Goal: Task Accomplishment & Management: Use online tool/utility

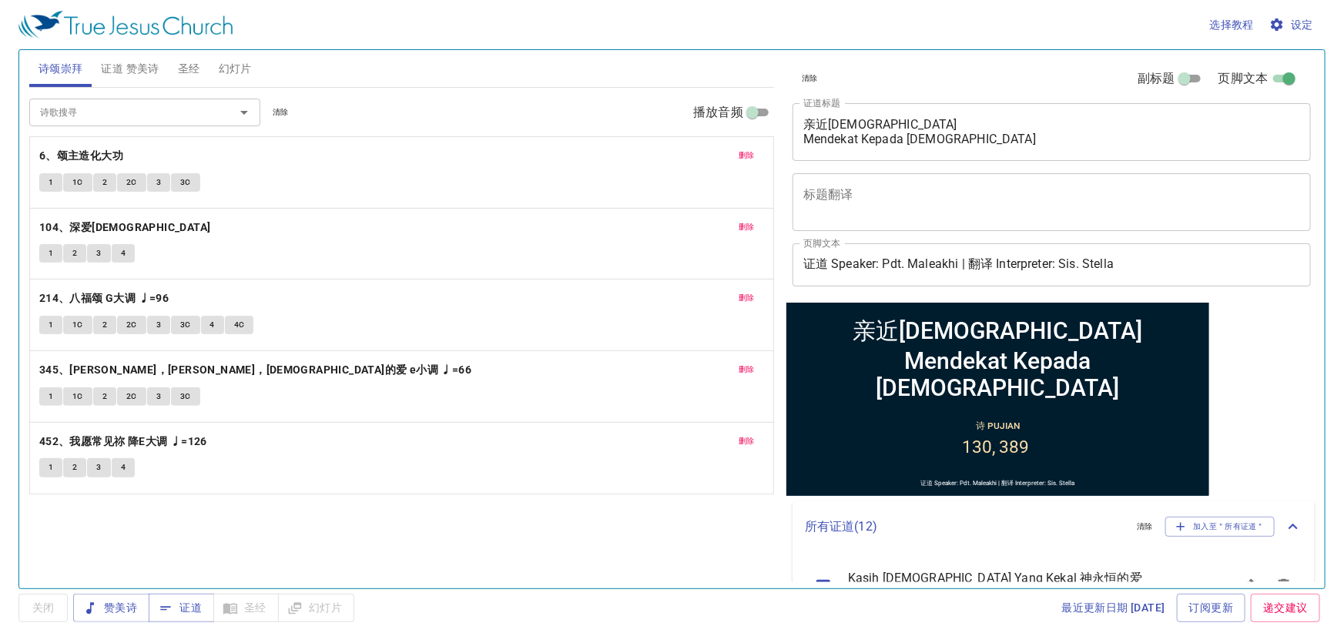
click at [1302, 31] on span "设定" at bounding box center [1293, 24] width 41 height 19
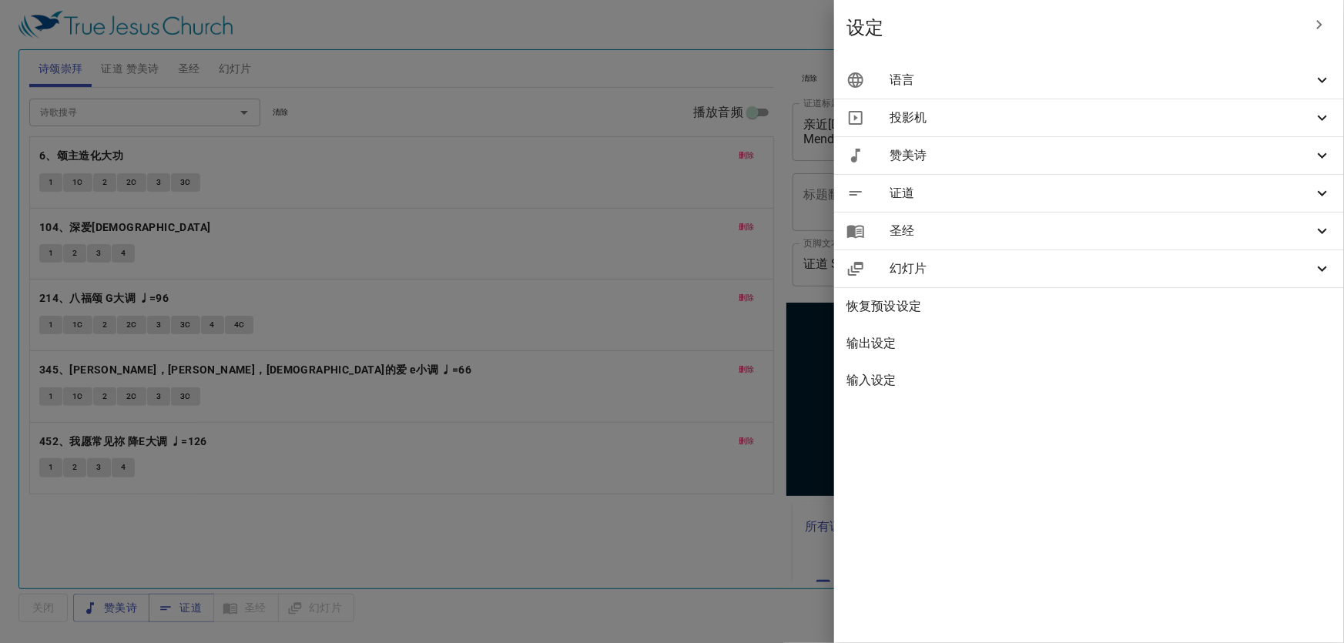
click at [989, 80] on span "语言" at bounding box center [1102, 80] width 424 height 18
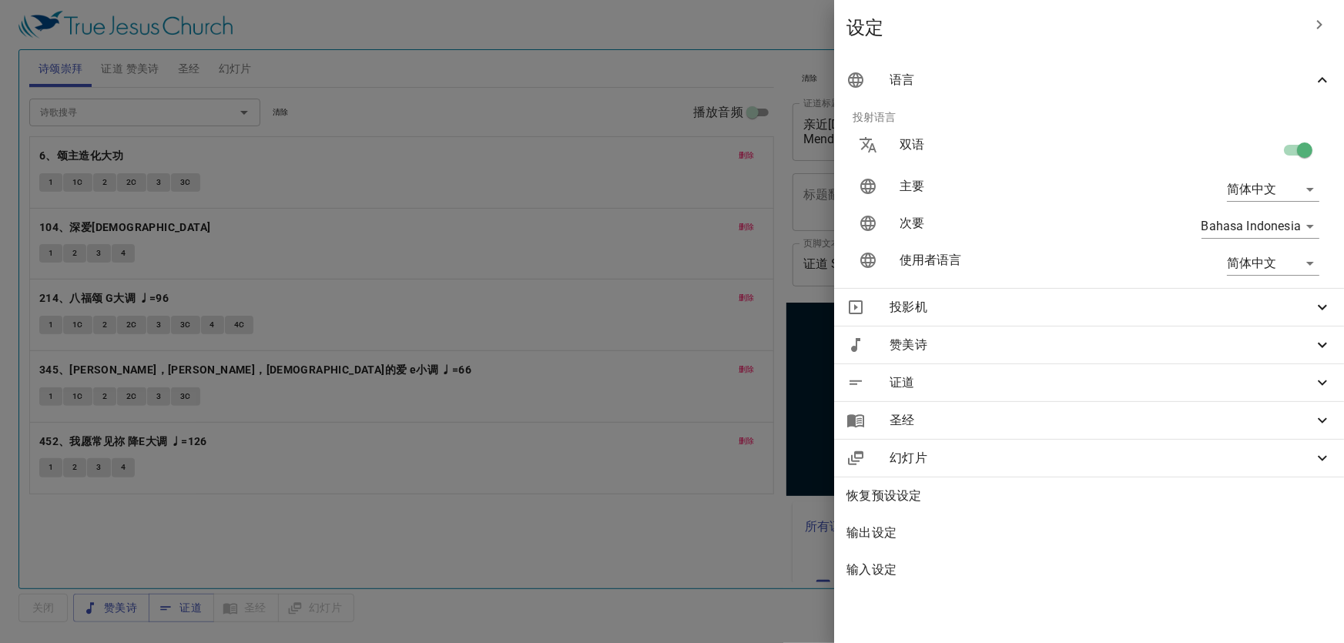
click at [1256, 255] on body "选择教程 设定 诗颂崇拜 证道 赞美诗 圣经 幻灯片 诗歌搜寻 诗歌搜寻 清除 播放音频 删除 6、颂主造化大功 1 1C 2 2C 3 3C 删除 104、…" at bounding box center [672, 321] width 1344 height 643
click at [1262, 260] on li "English" at bounding box center [1270, 264] width 124 height 28
type input "en"
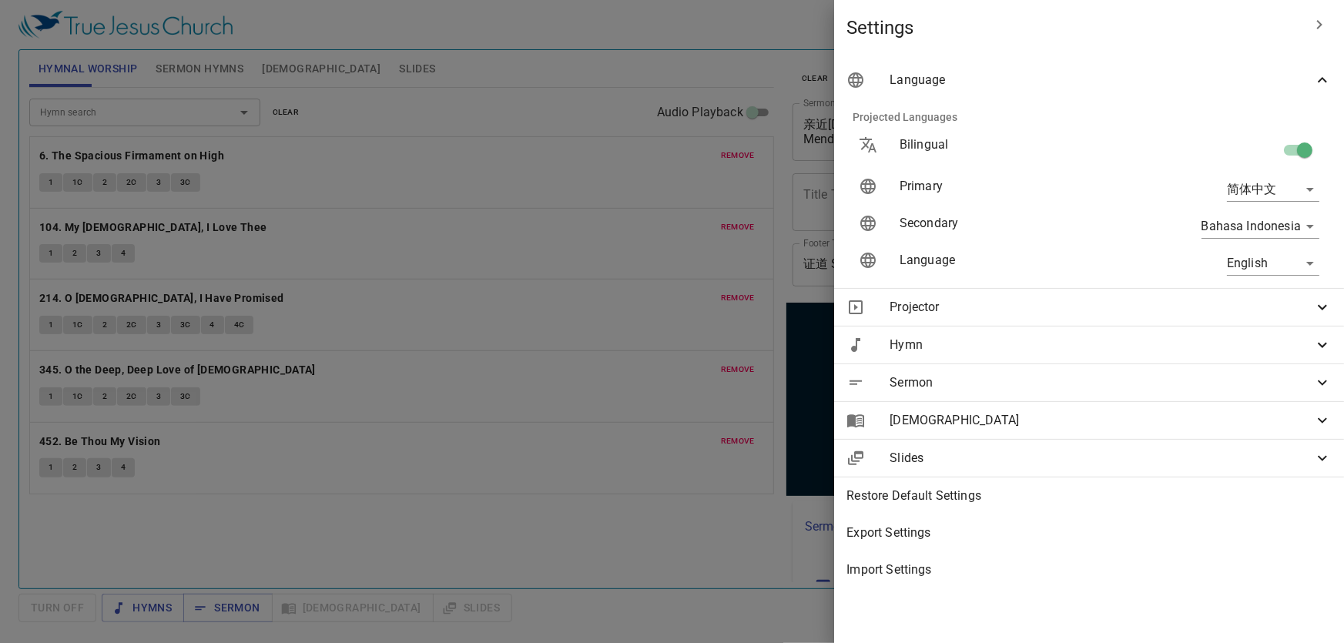
click at [665, 367] on div at bounding box center [672, 321] width 1344 height 643
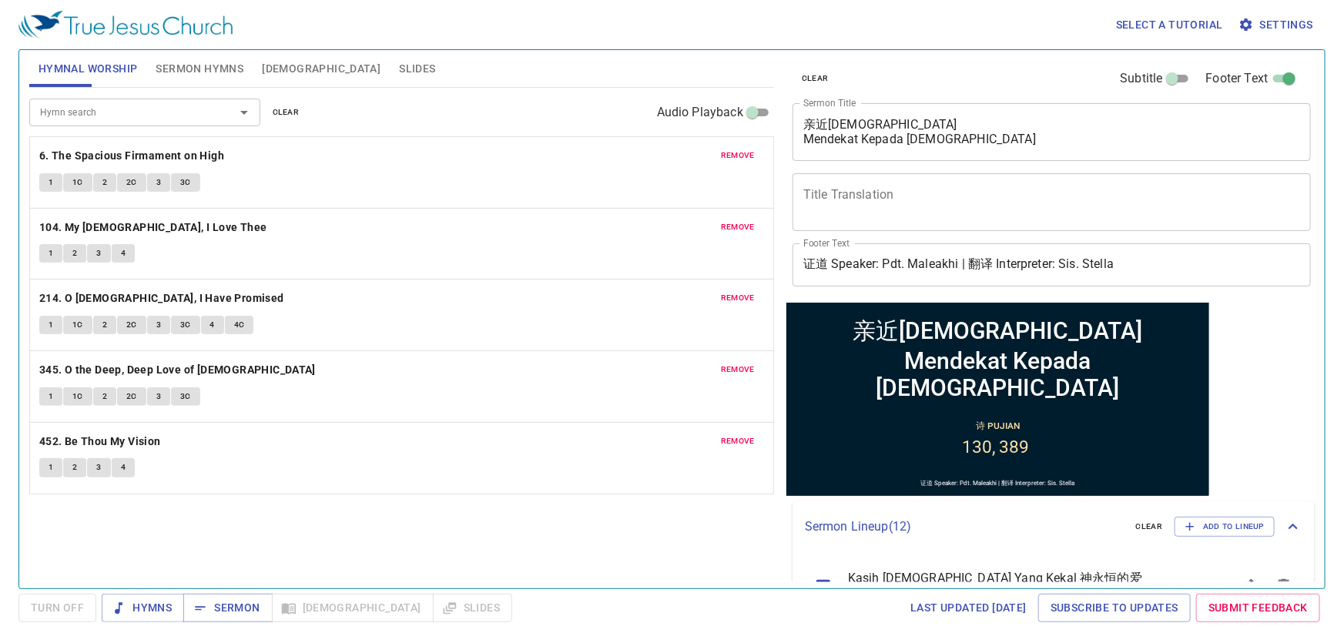
click at [231, 50] on button "Sermon Hymns" at bounding box center [199, 68] width 106 height 37
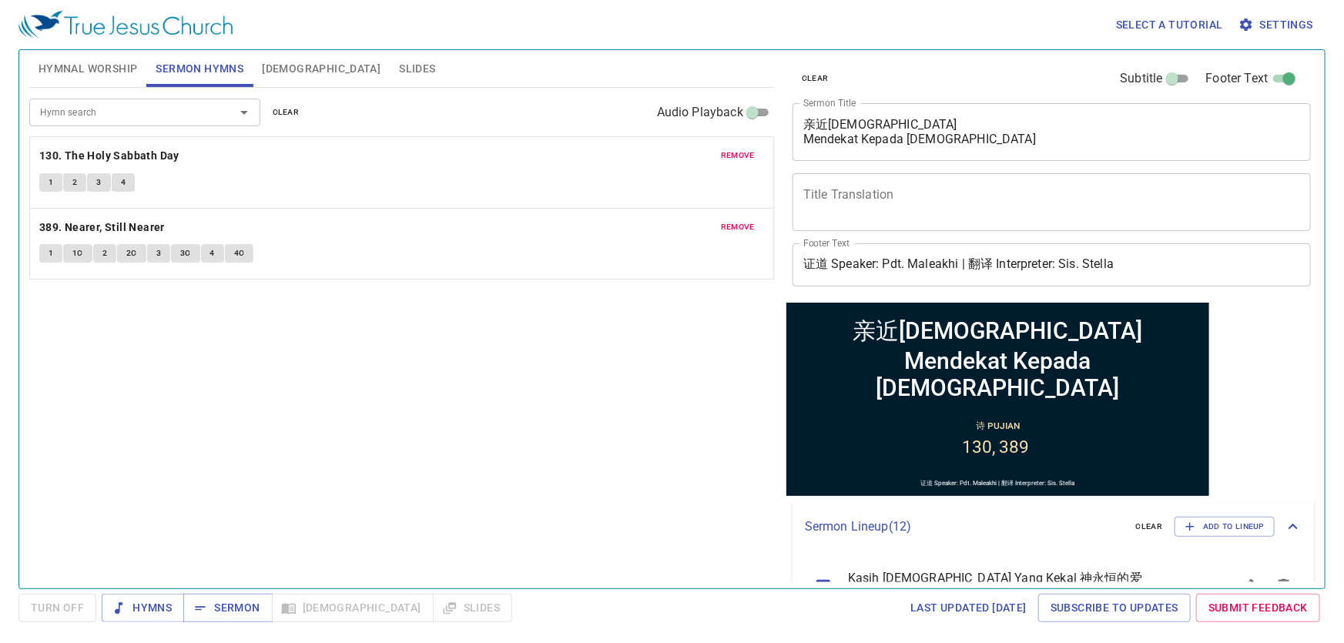
click at [115, 98] on div "Hymn search Hymn search clear Audio Playback" at bounding box center [401, 112] width 745 height 49
click at [385, 597] on div "Hymns Sermon Bible Slides" at bounding box center [307, 608] width 411 height 29
click at [390, 82] on button "Slides" at bounding box center [417, 68] width 55 height 37
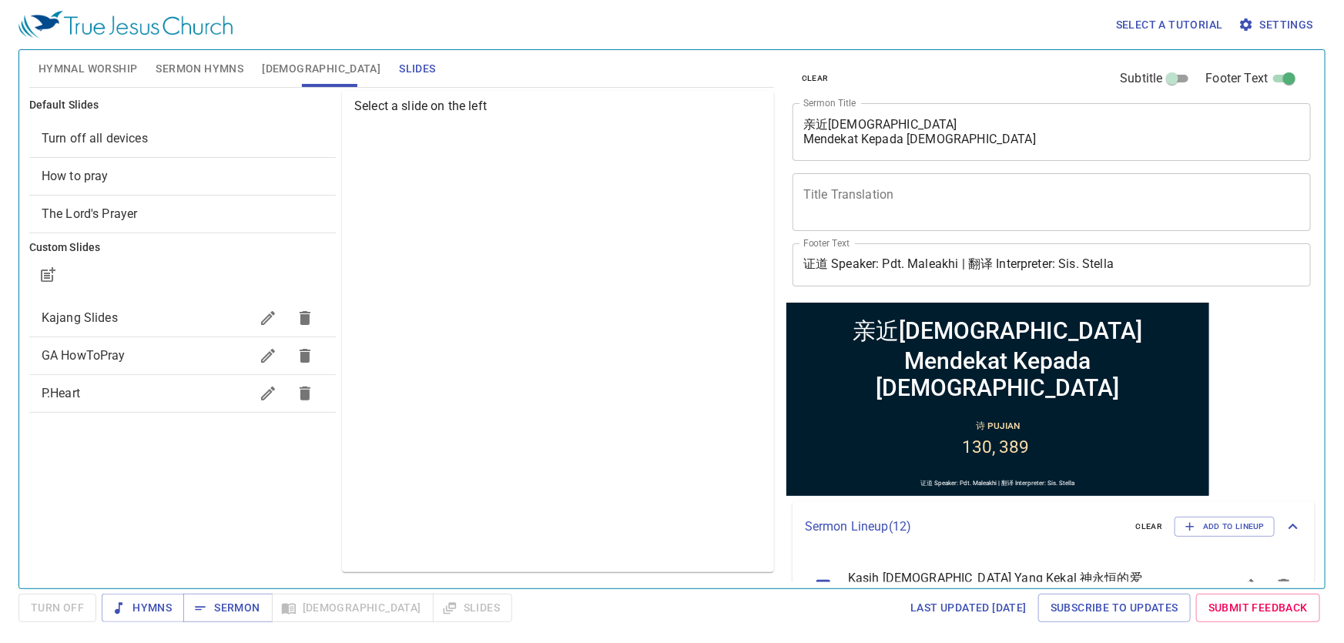
click at [176, 318] on span "Kajang Slides" at bounding box center [146, 318] width 208 height 18
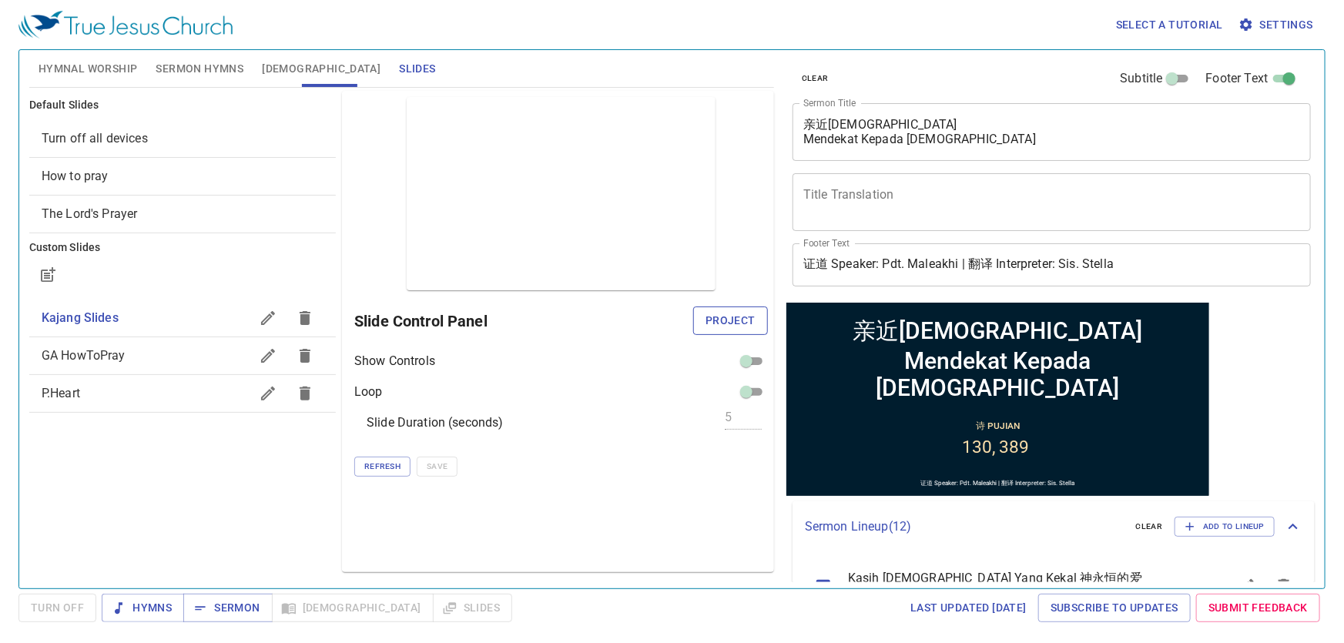
click at [714, 317] on span "Project" at bounding box center [731, 320] width 50 height 19
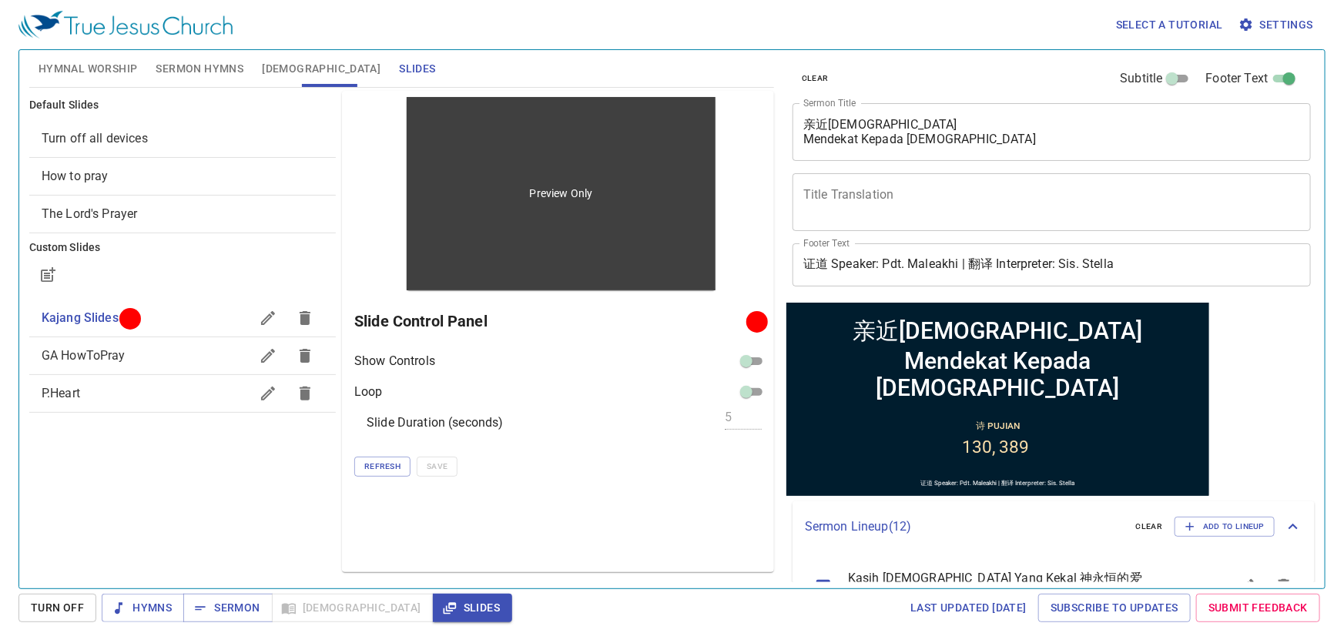
click at [547, 223] on div "Preview Only" at bounding box center [561, 193] width 309 height 193
click at [549, 195] on p "Preview Only" at bounding box center [561, 193] width 63 height 15
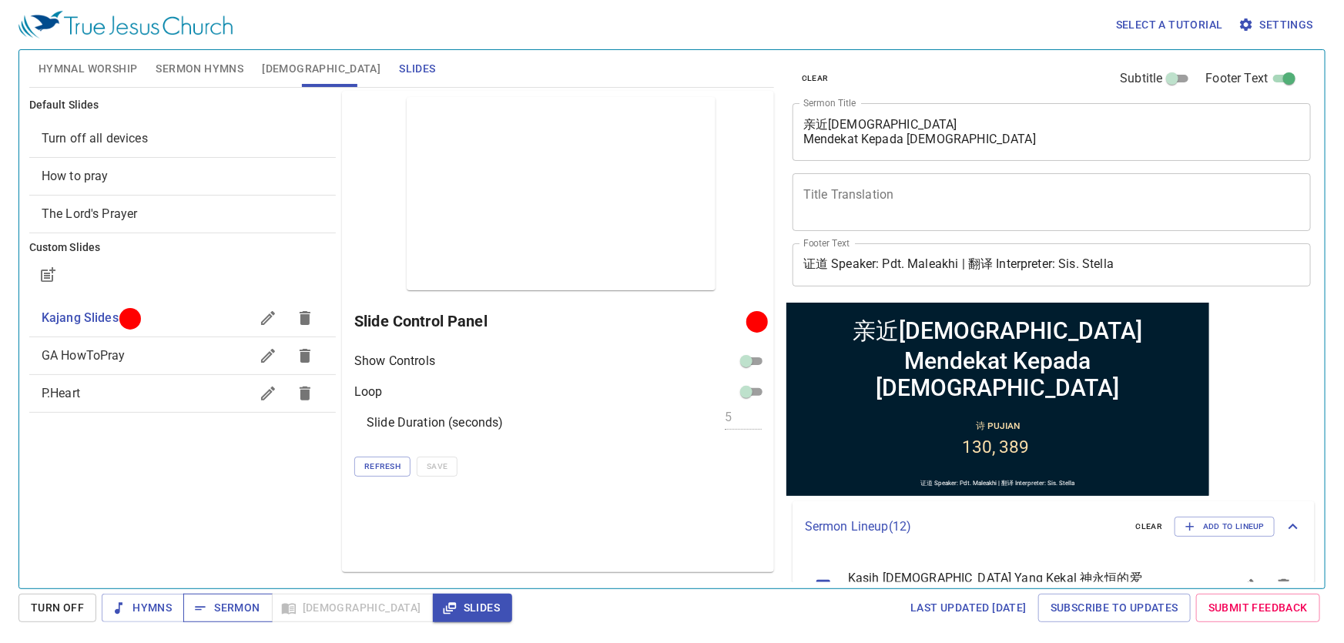
click at [230, 608] on span "Sermon" at bounding box center [228, 608] width 64 height 19
click at [445, 612] on span "Slides" at bounding box center [472, 608] width 55 height 19
click at [123, 68] on span "Hymnal Worship" at bounding box center [88, 68] width 99 height 19
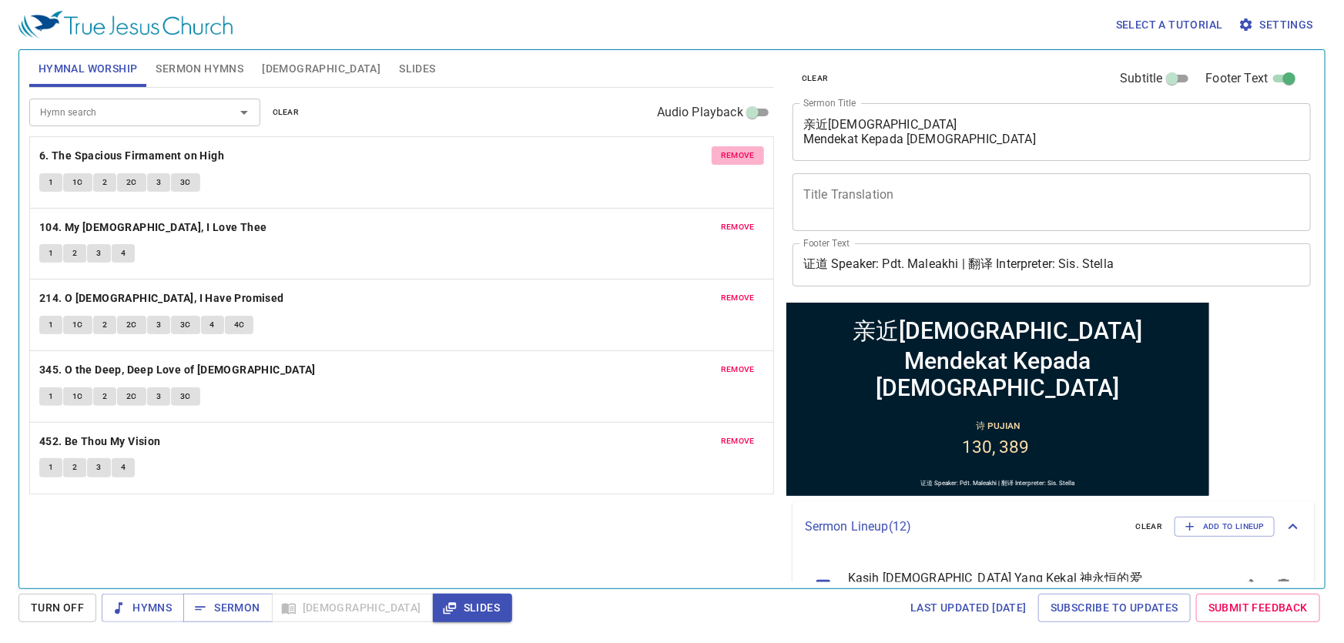
click at [730, 149] on span "remove" at bounding box center [738, 156] width 34 height 14
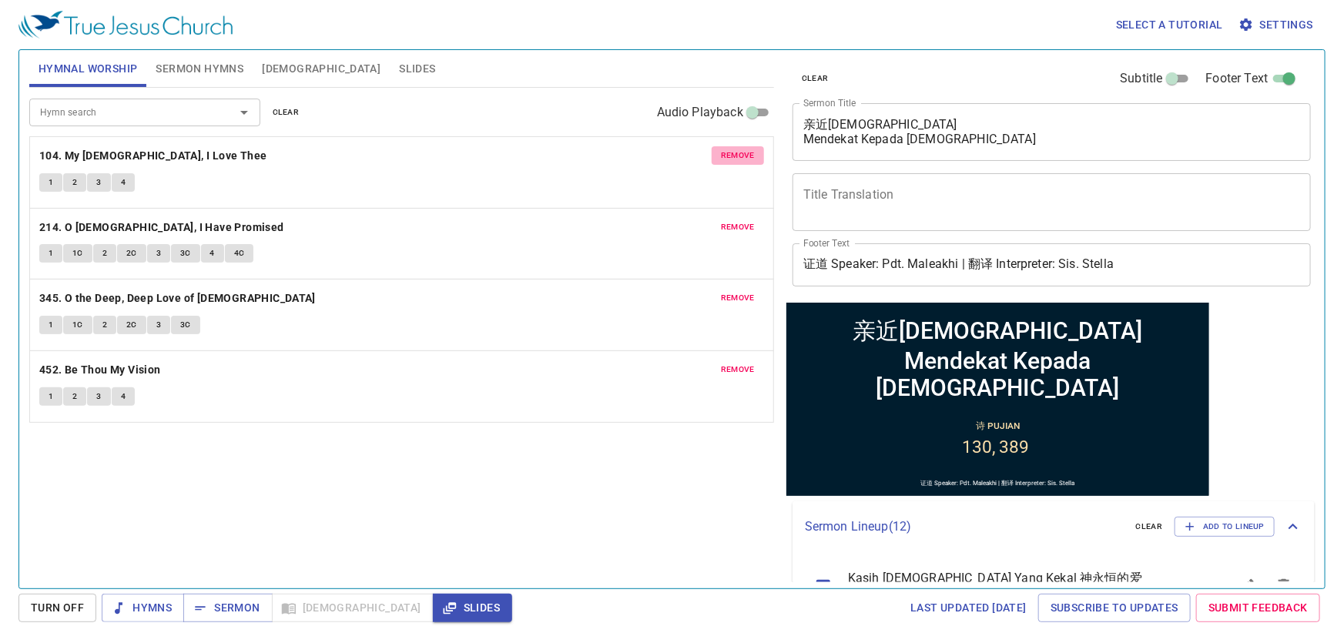
click at [731, 154] on span "remove" at bounding box center [738, 156] width 34 height 14
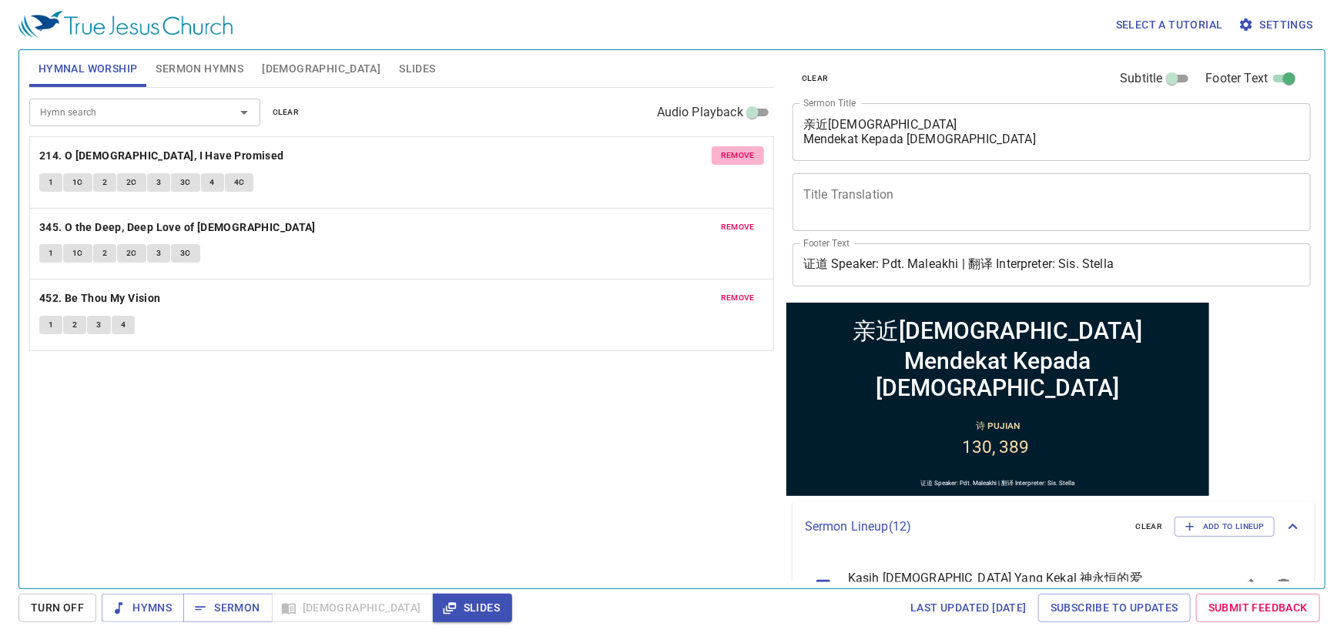
click at [731, 154] on span "remove" at bounding box center [738, 156] width 34 height 14
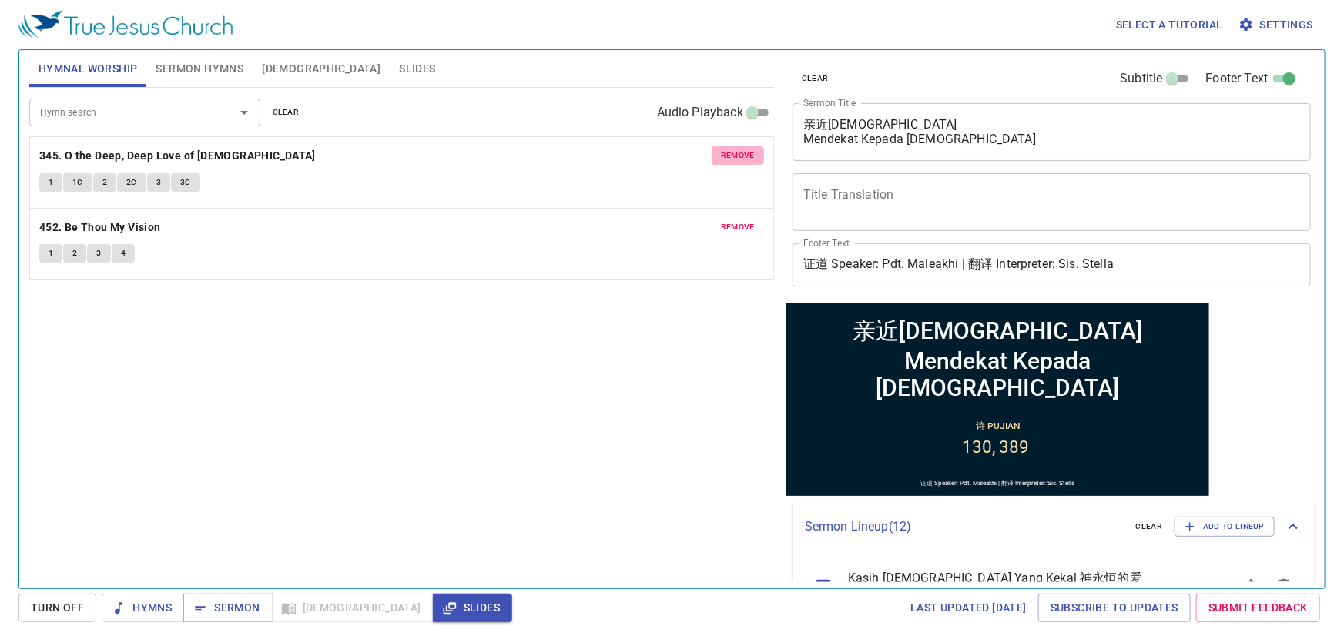
click at [731, 154] on span "remove" at bounding box center [738, 156] width 34 height 14
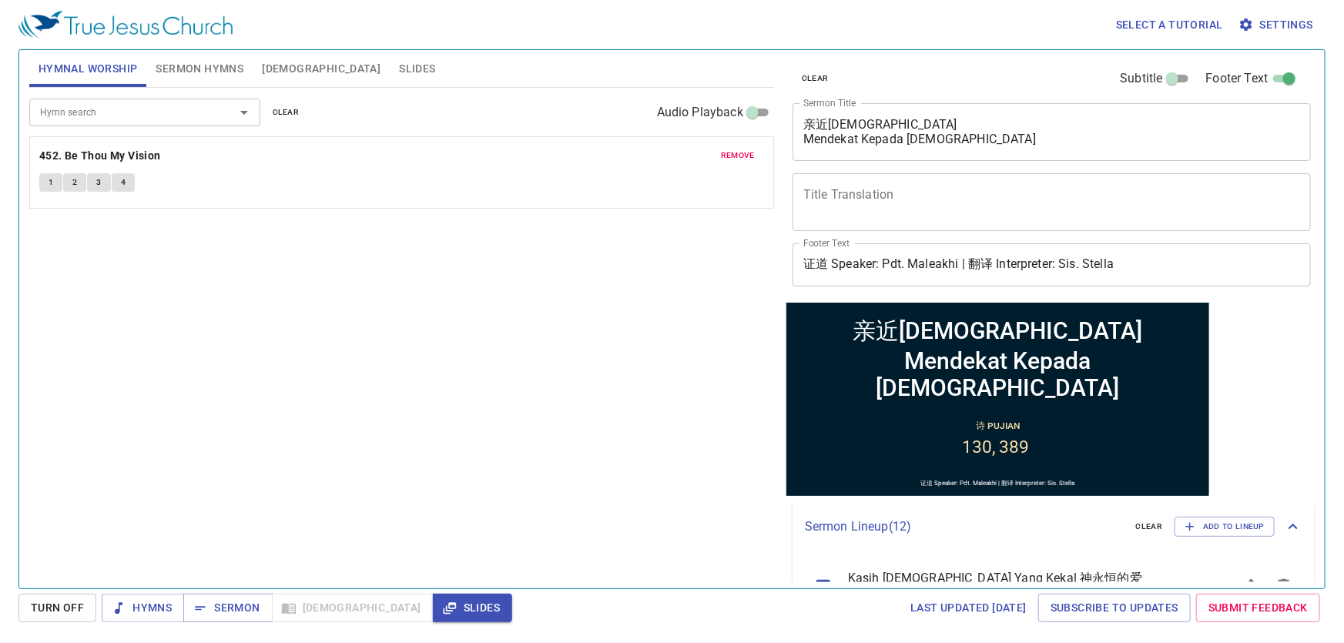
click at [731, 154] on span "remove" at bounding box center [738, 156] width 34 height 14
click at [82, 119] on input "Hymn search" at bounding box center [122, 112] width 176 height 18
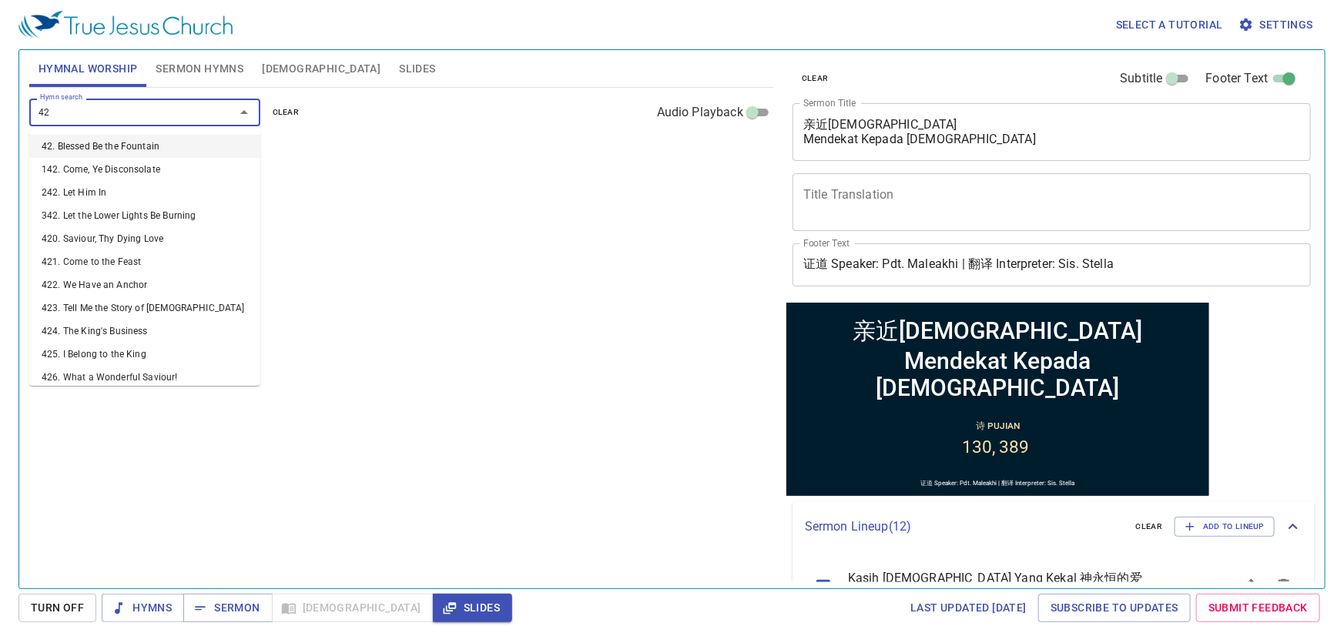
type input "421"
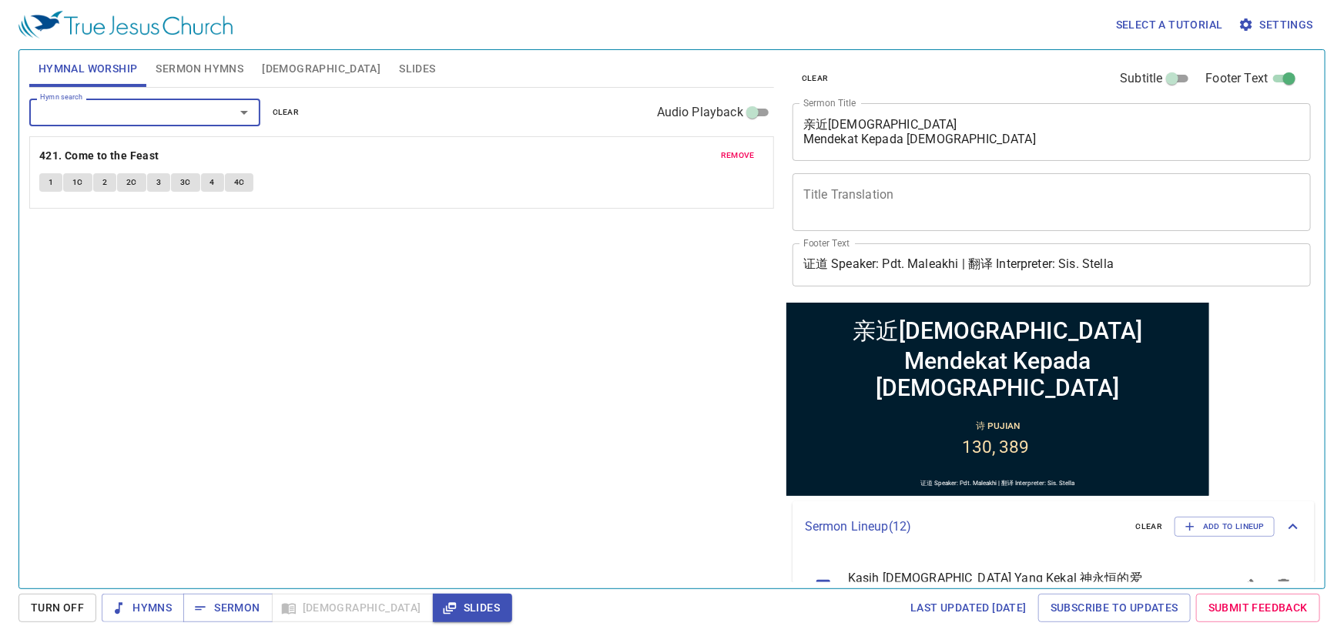
click at [123, 106] on input "Hymn search" at bounding box center [122, 112] width 176 height 18
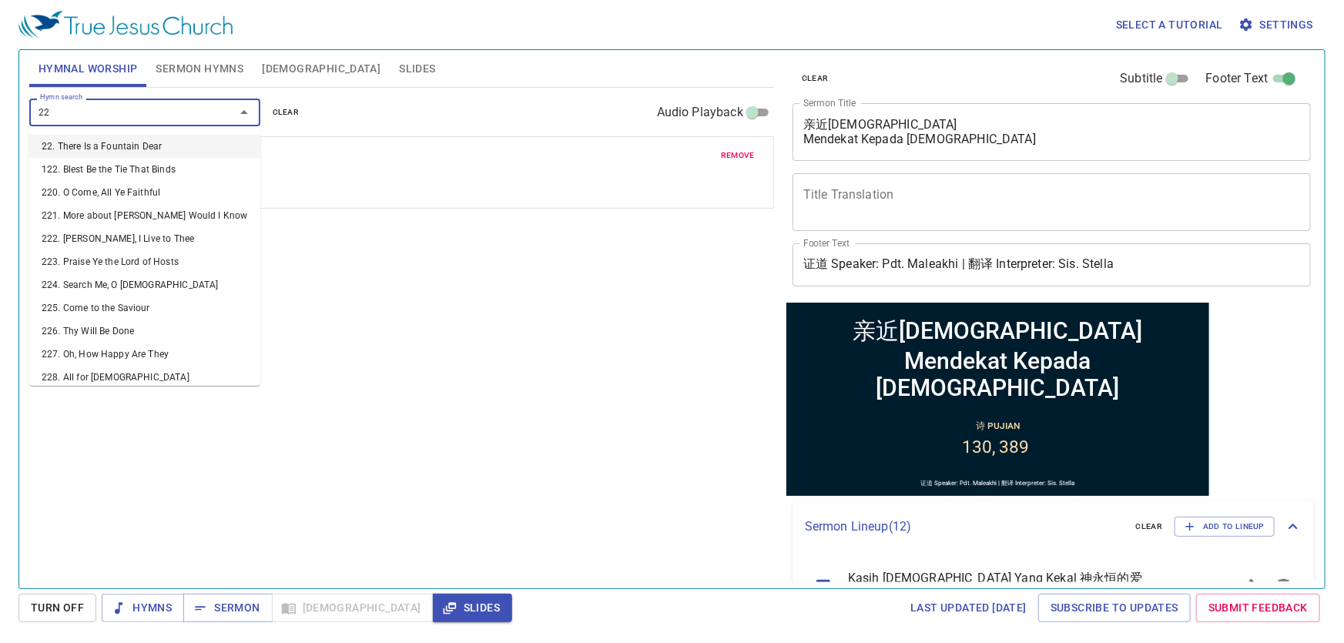
type input "225"
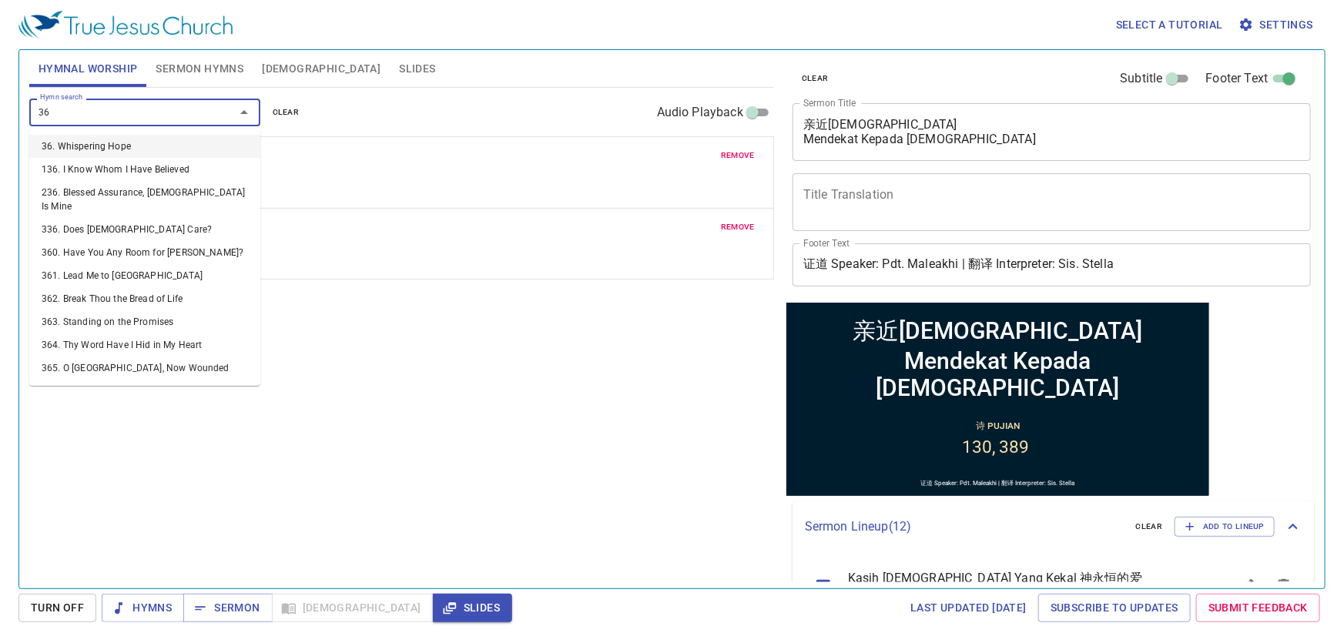
type input "364"
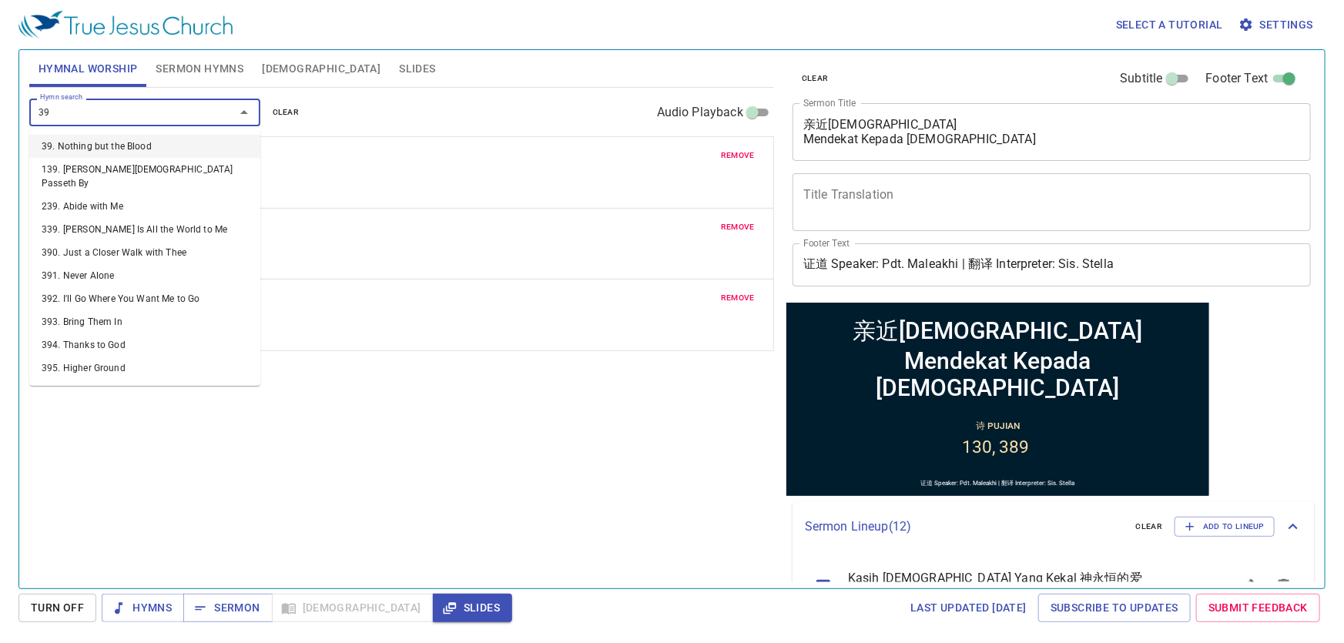
type input "395"
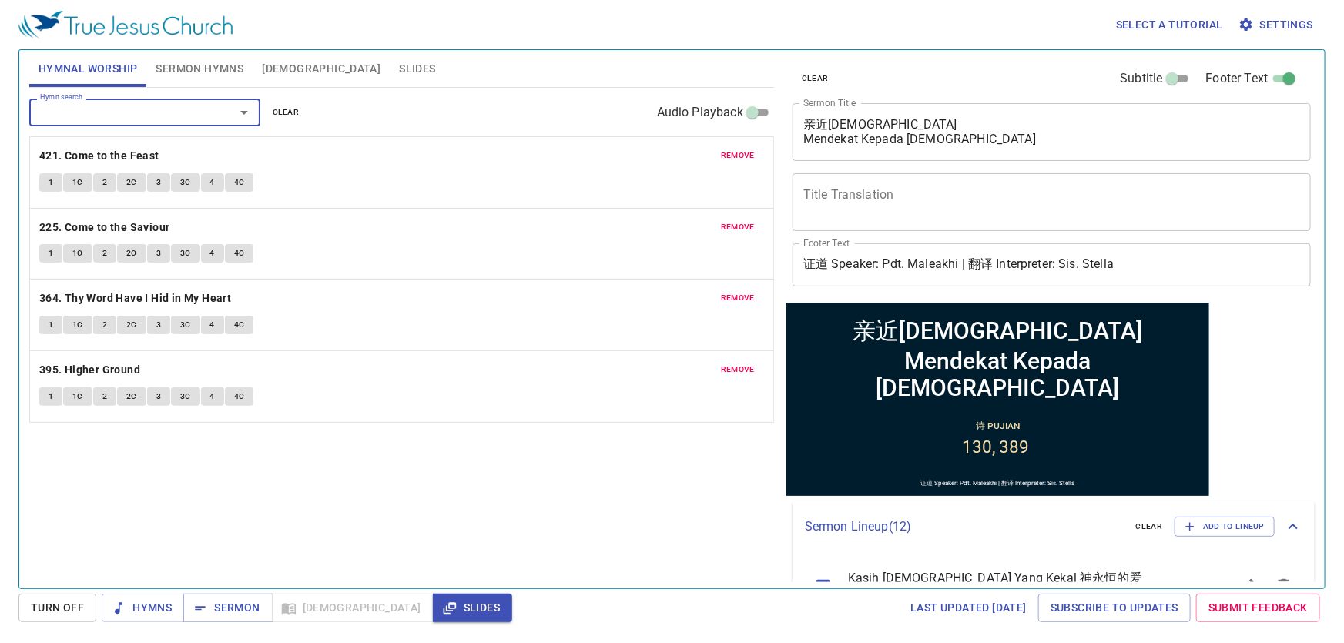
click at [211, 66] on span "Sermon Hymns" at bounding box center [200, 68] width 88 height 19
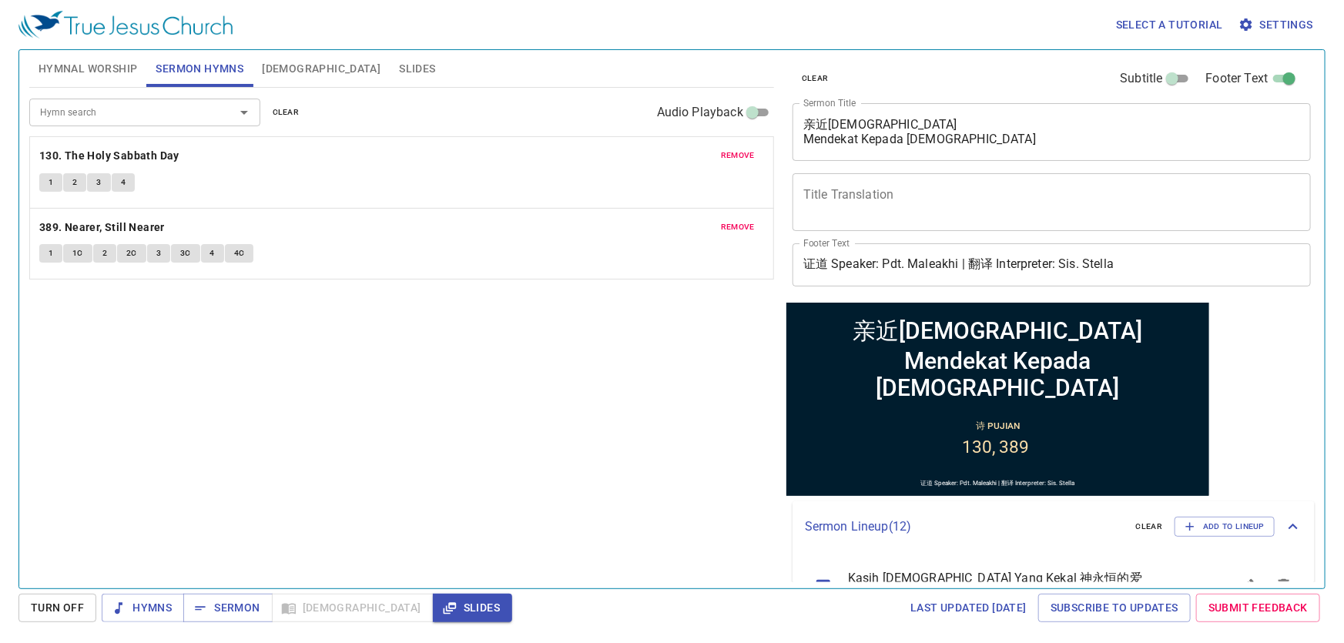
click at [94, 79] on button "Hymnal Worship" at bounding box center [88, 68] width 118 height 37
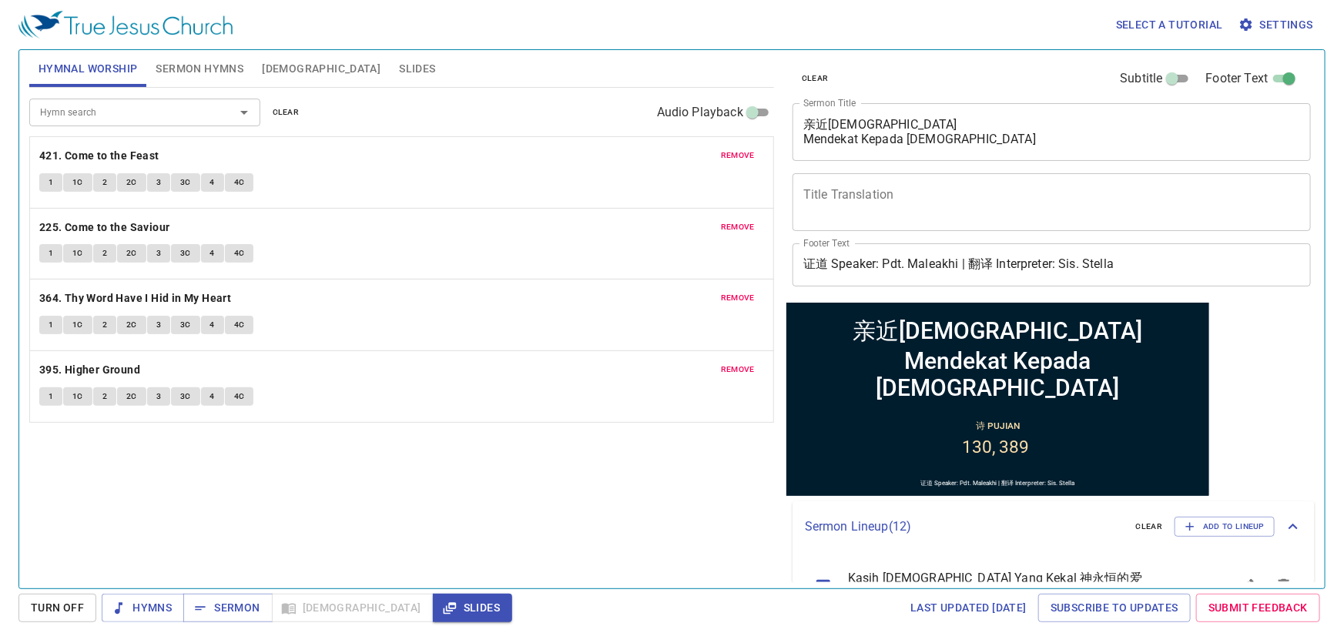
click at [1017, 138] on textarea "亲近神 Mendekat Kepada Tuhan" at bounding box center [1052, 131] width 497 height 29
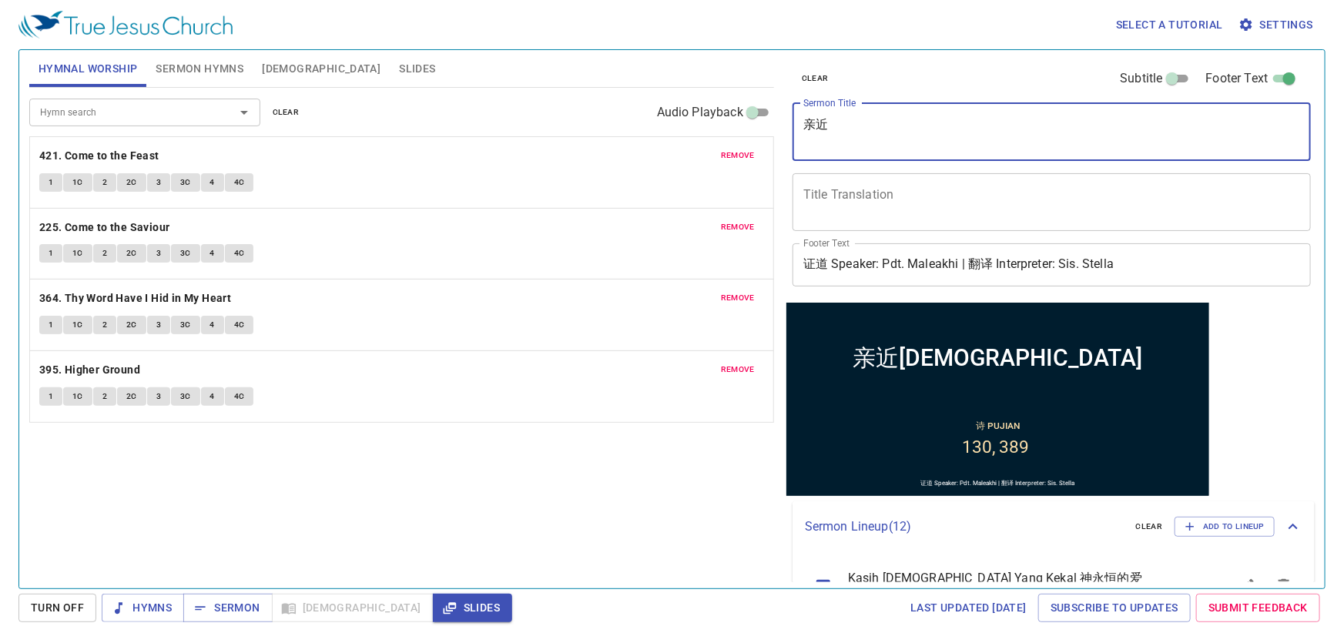
type textarea "亲"
type textarea "Spirtual Meeting:"
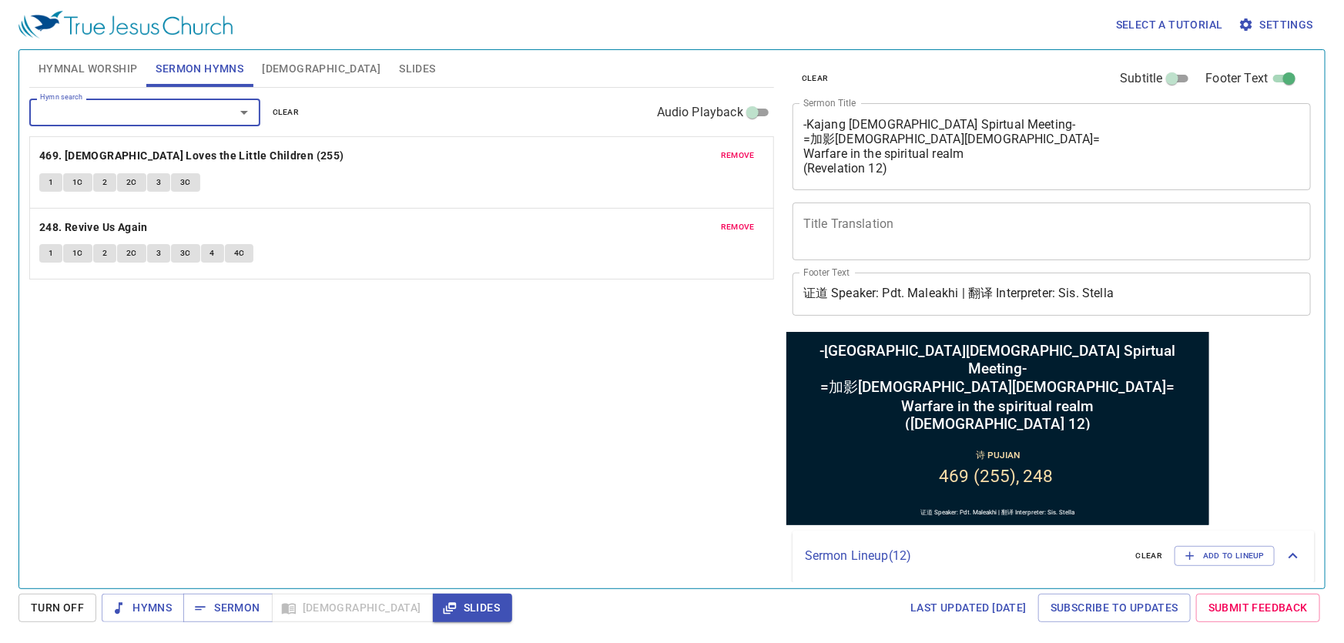
click at [399, 62] on span "Slides" at bounding box center [417, 68] width 36 height 19
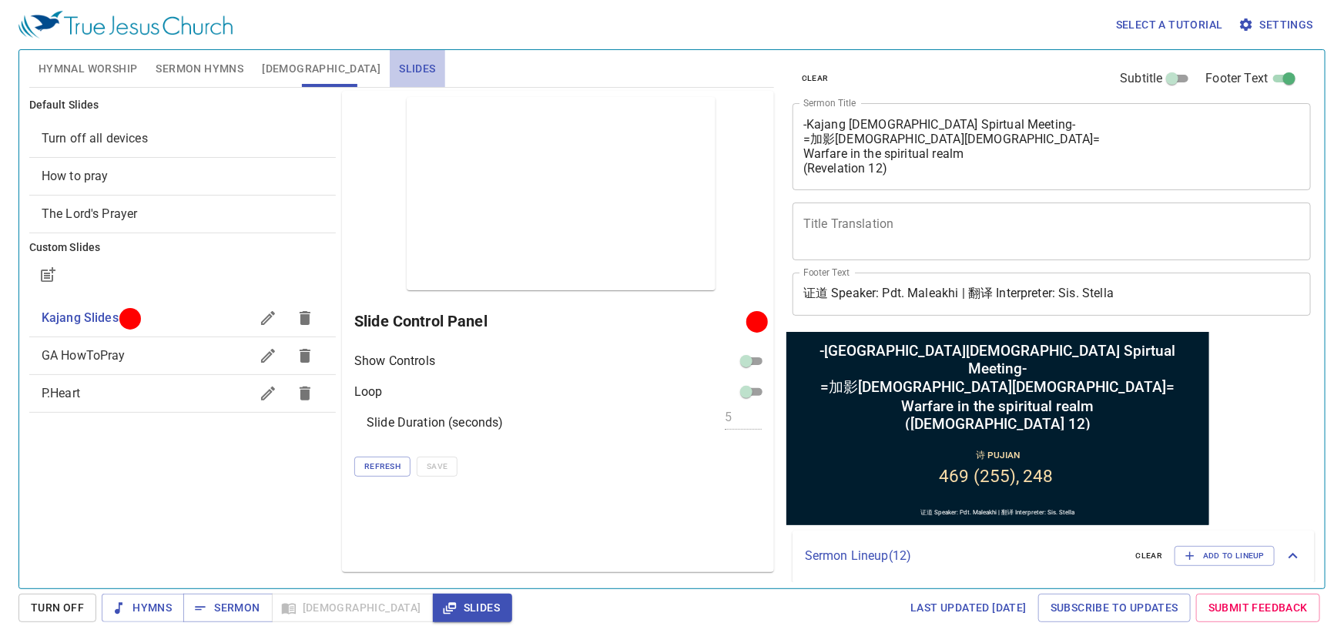
click at [399, 62] on span "Slides" at bounding box center [417, 68] width 36 height 19
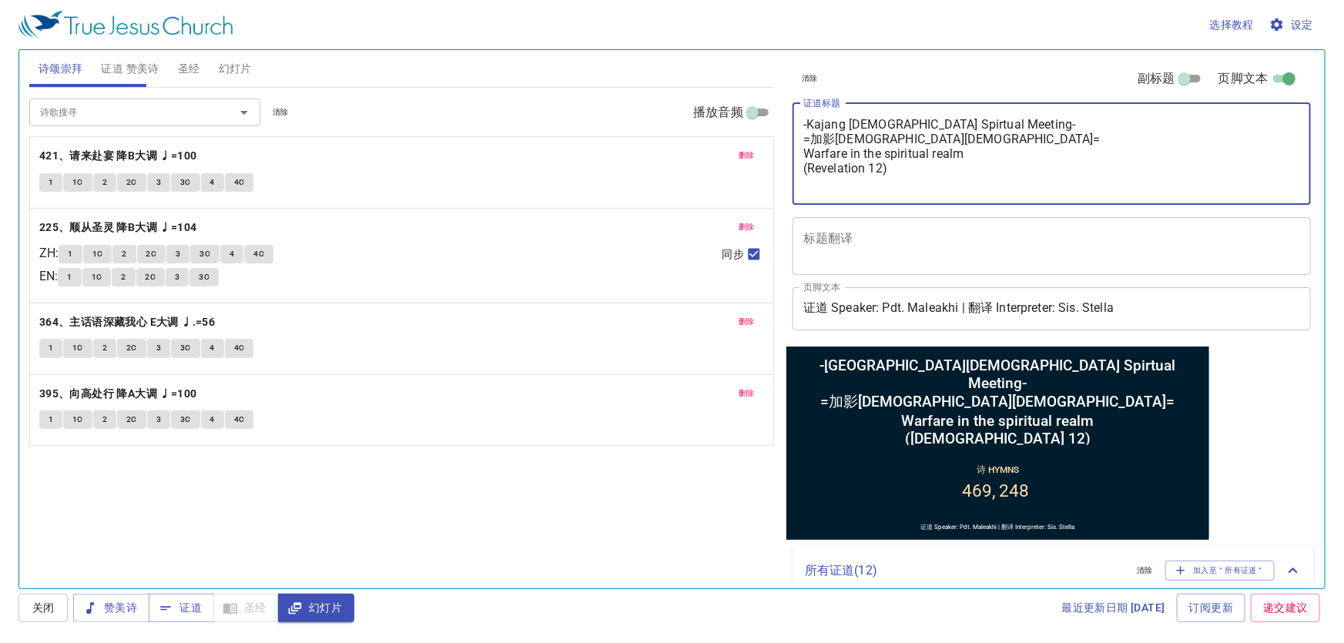
type textarea "-Kajang [DEMOGRAPHIC_DATA] Spirtual Meeting- =加影[DEMOGRAPHIC_DATA][DEMOGRAPHIC_…"
